Goal: Information Seeking & Learning: Learn about a topic

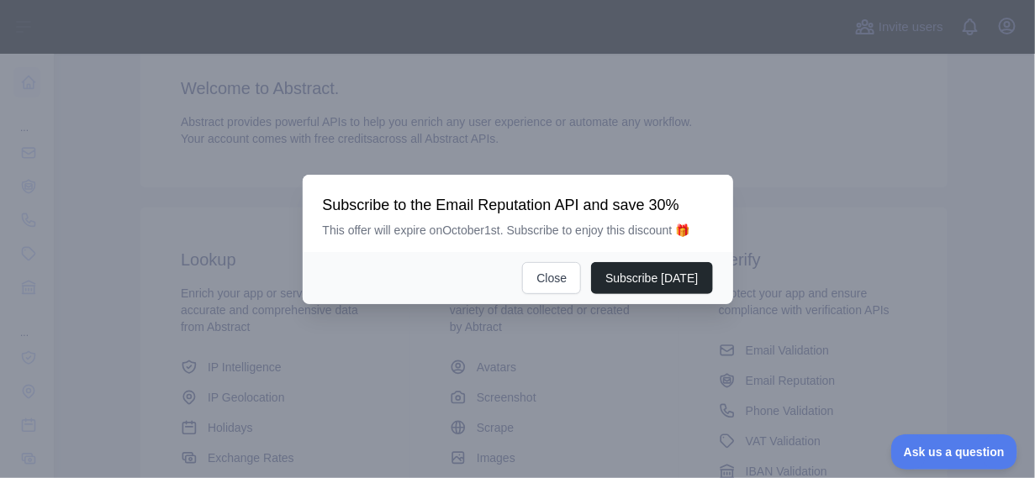
scroll to position [140, 0]
click at [553, 271] on button "Close" at bounding box center [551, 278] width 59 height 32
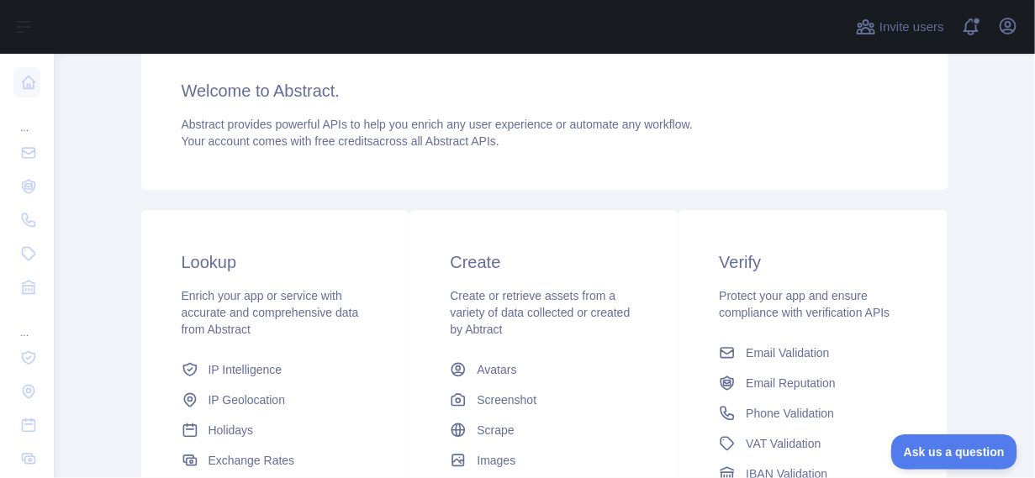
scroll to position [0, 0]
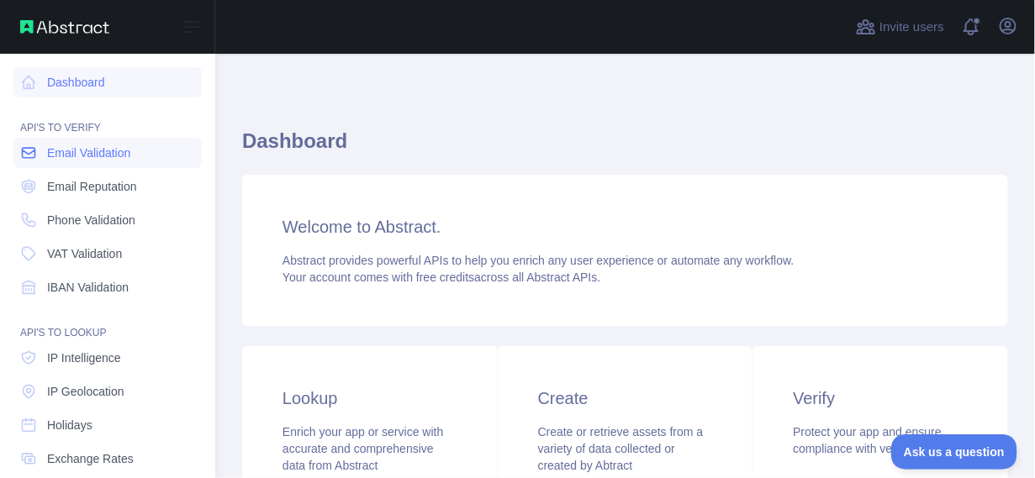
click at [92, 154] on span "Email Validation" at bounding box center [88, 153] width 83 height 17
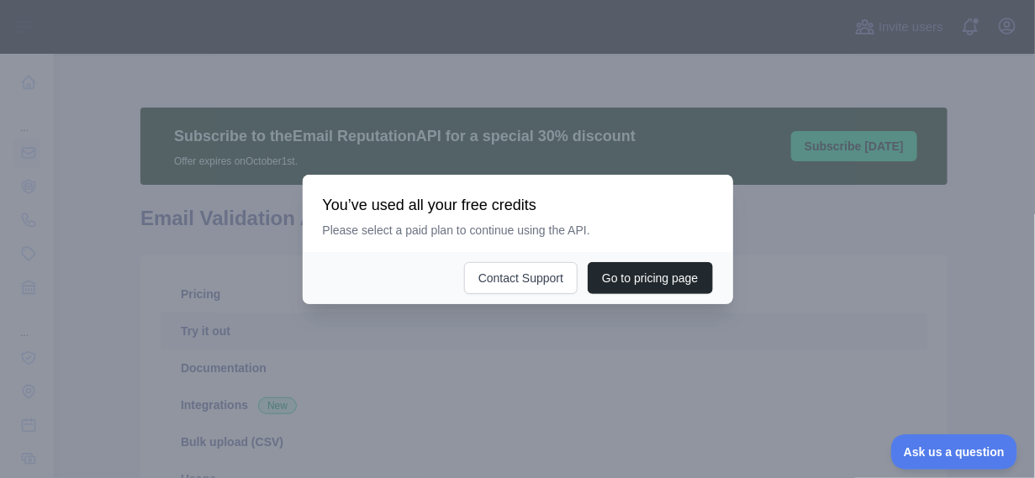
click at [671, 323] on div at bounding box center [517, 239] width 1035 height 478
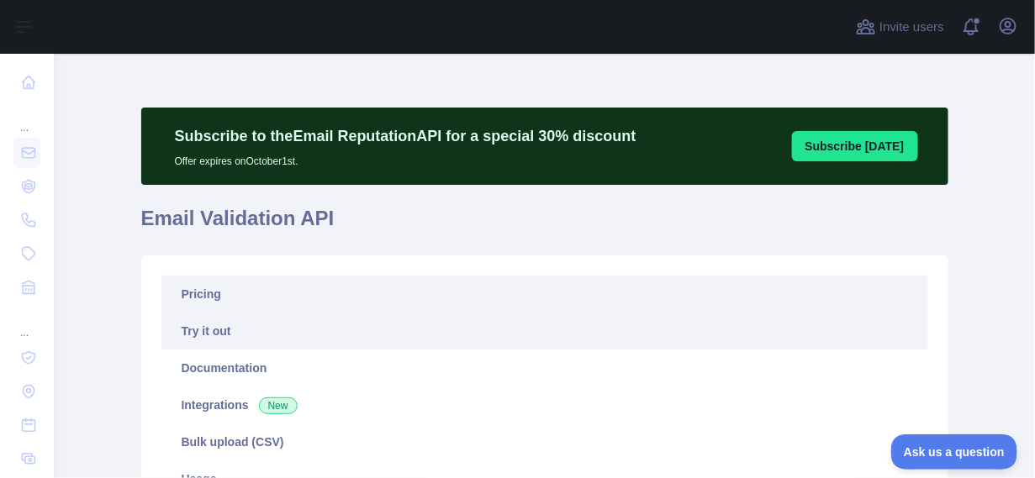
click at [232, 286] on link "Pricing" at bounding box center [544, 294] width 767 height 37
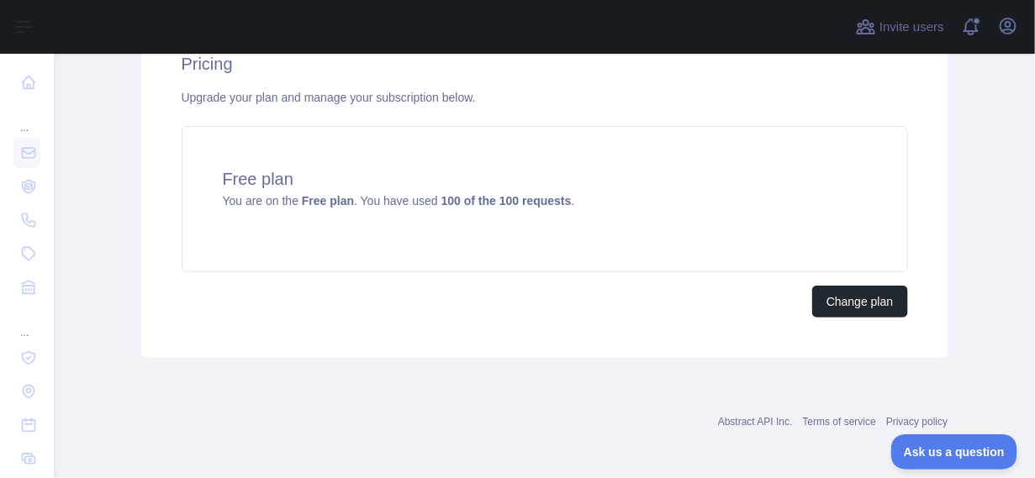
scroll to position [698, 0]
click at [875, 297] on button "Change plan" at bounding box center [859, 299] width 95 height 32
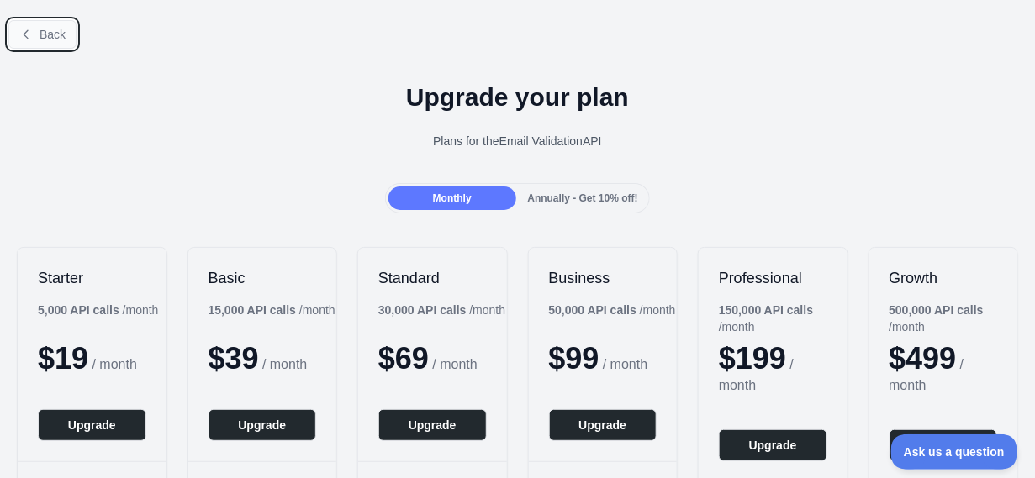
click at [40, 31] on span "Back" at bounding box center [53, 34] width 26 height 13
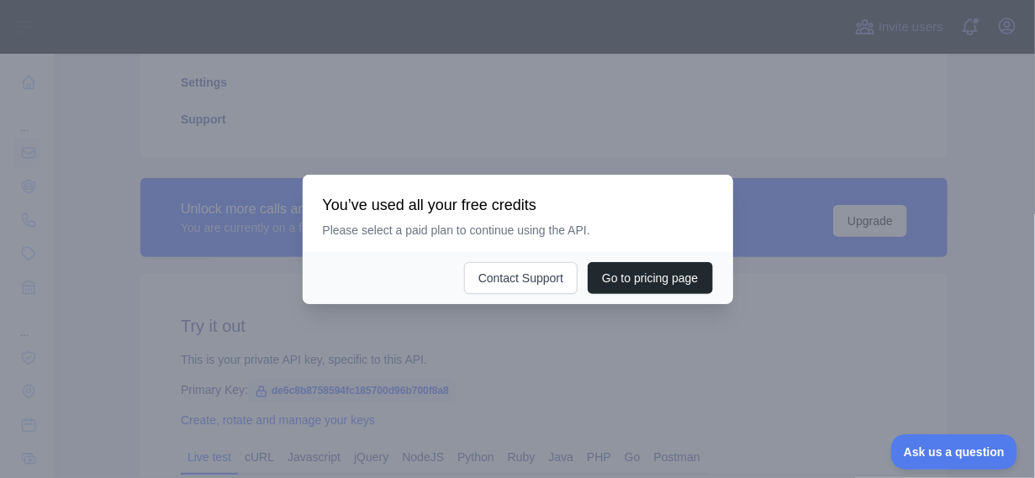
click at [371, 144] on div at bounding box center [517, 239] width 1035 height 478
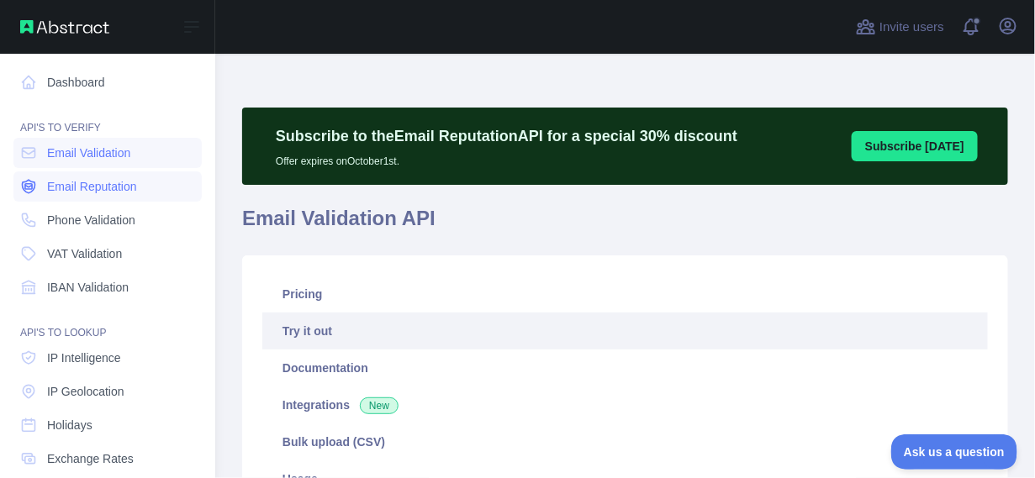
click at [67, 183] on span "Email Reputation" at bounding box center [92, 186] width 90 height 17
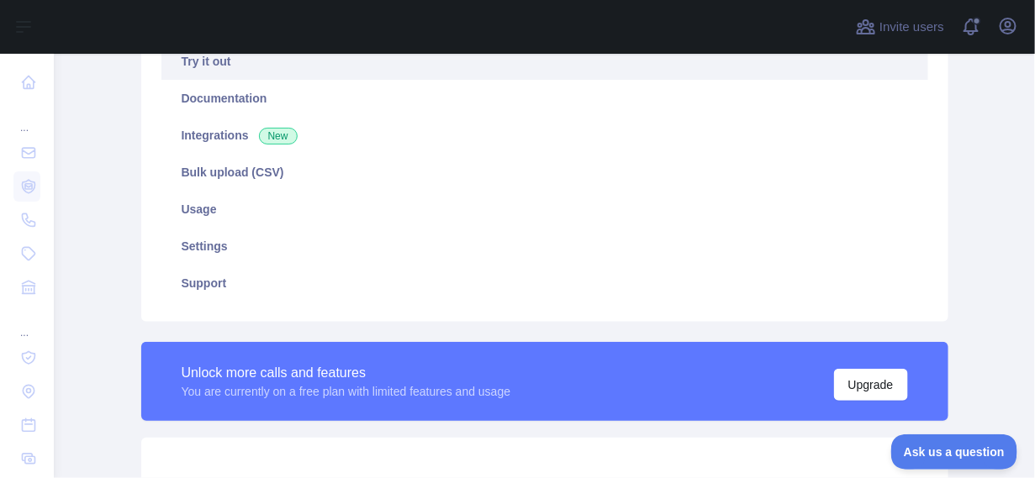
scroll to position [295, 0]
